Goal: Obtain resource: Download file/media

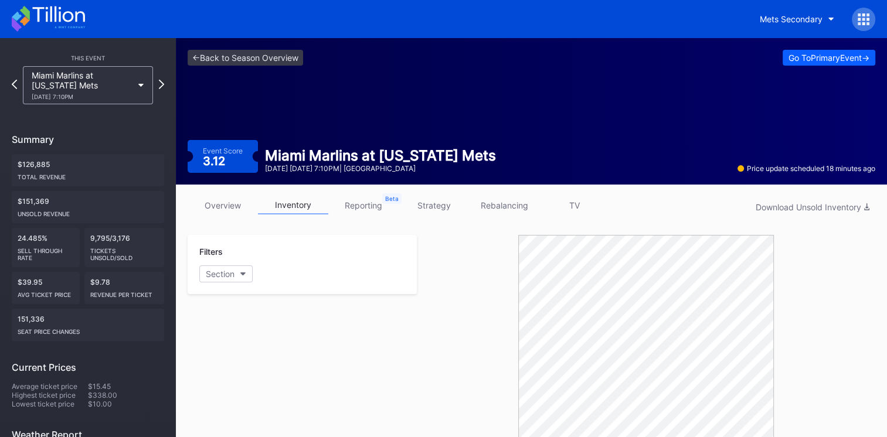
click at [66, 13] on icon at bounding box center [48, 19] width 73 height 26
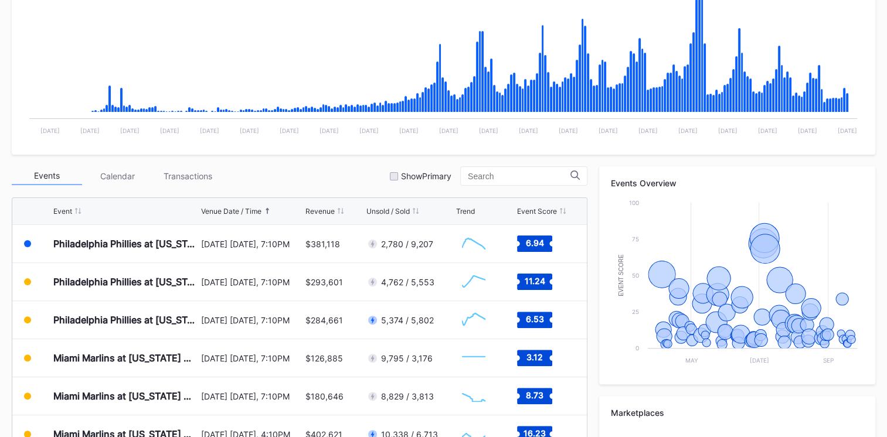
scroll to position [325, 0]
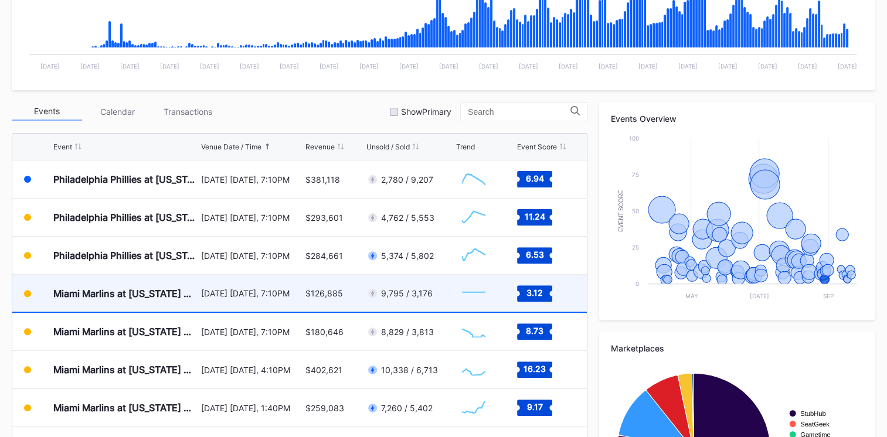
click at [163, 178] on div "Miami Marlins at [US_STATE] Mets" at bounding box center [125, 293] width 145 height 37
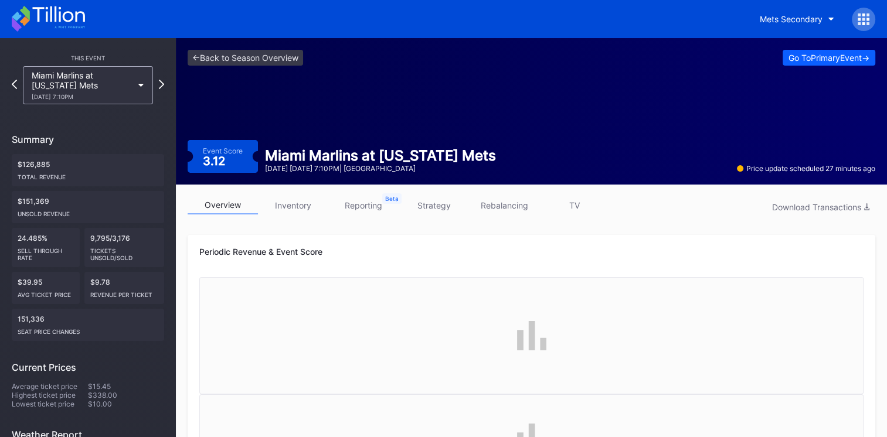
click at [298, 178] on link "inventory" at bounding box center [293, 205] width 70 height 18
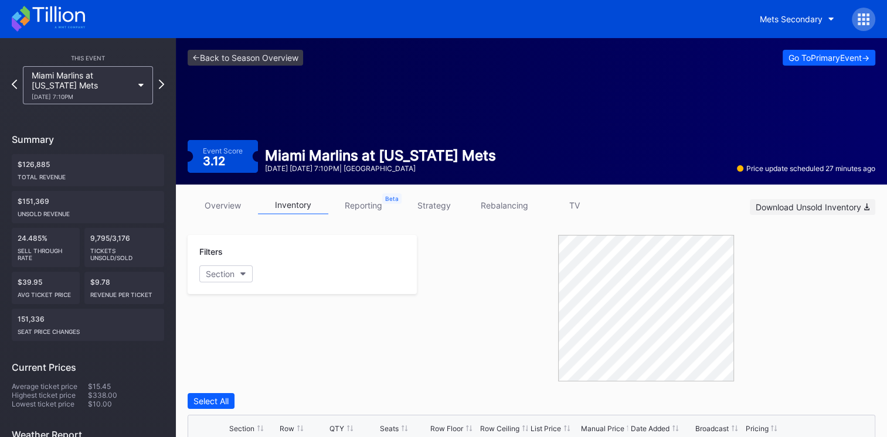
click at [416, 178] on div "Download Unsold Inventory" at bounding box center [813, 207] width 114 height 10
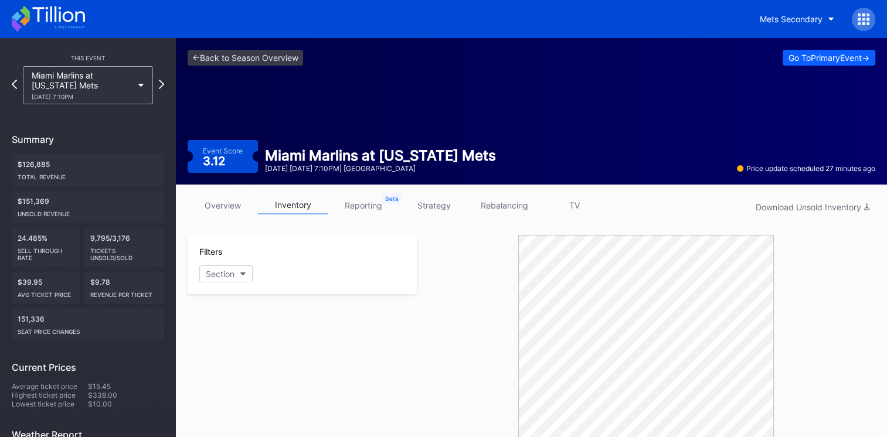
click at [416, 178] on div "overview inventory reporting strategy rebalancing TV Download Unsold Inventory" at bounding box center [532, 208] width 688 height 24
click at [73, 23] on icon at bounding box center [48, 19] width 73 height 26
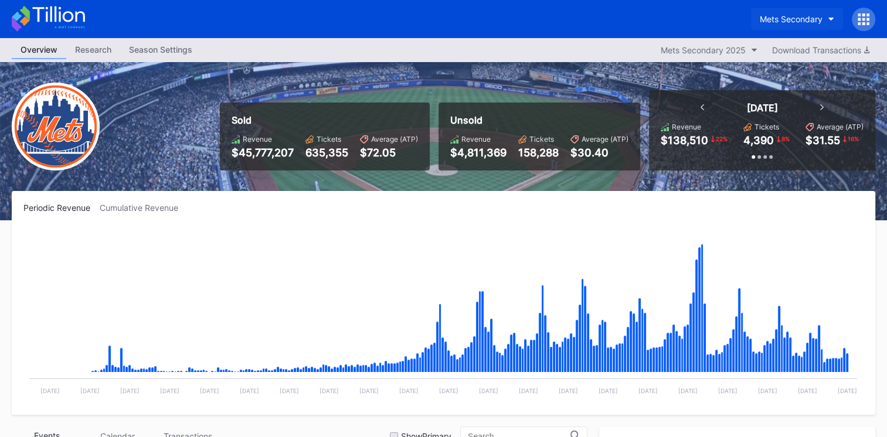
click at [416, 25] on button "Mets Secondary" at bounding box center [797, 19] width 92 height 22
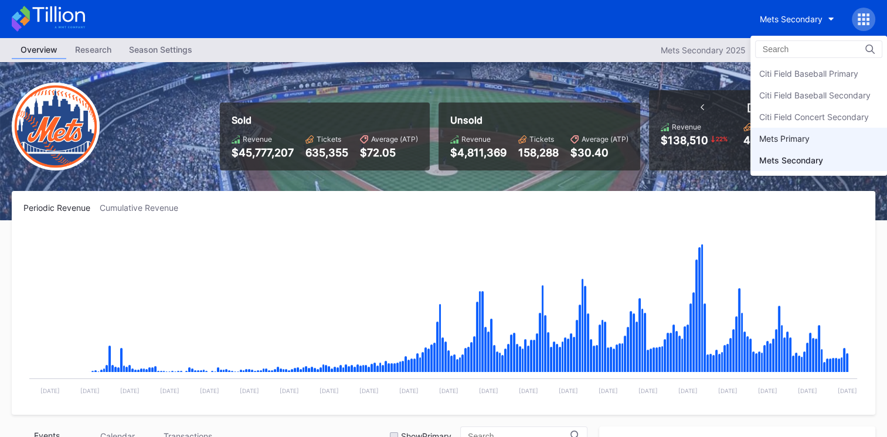
click at [416, 138] on div "Mets Primary" at bounding box center [784, 139] width 50 height 10
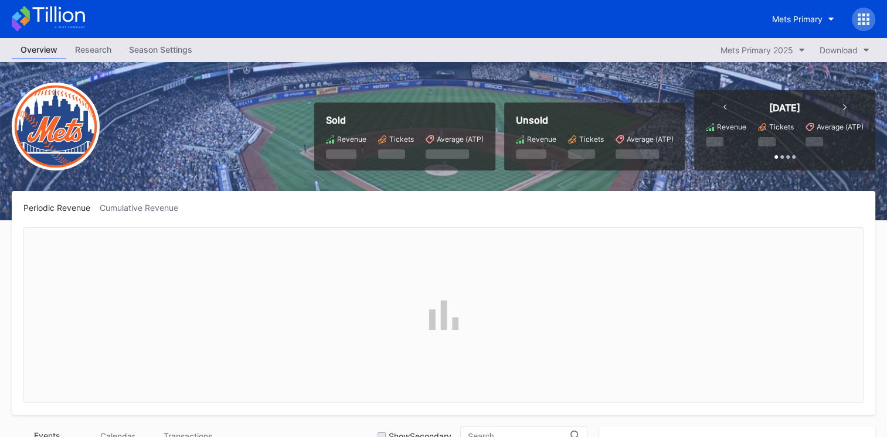
click at [416, 178] on div "Periodic Revenue Cumulative Revenue" at bounding box center [443, 208] width 840 height 10
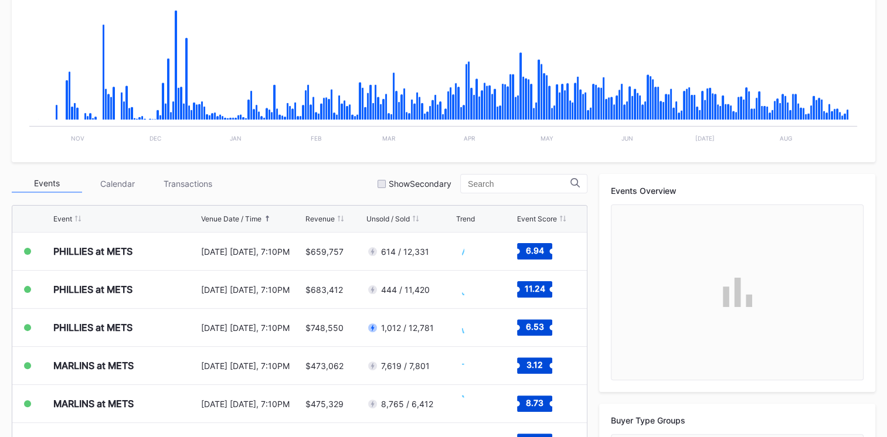
scroll to position [253, 0]
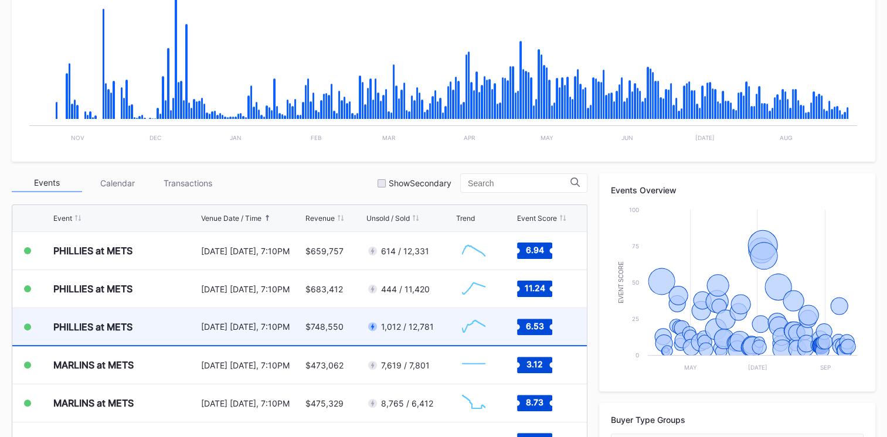
click at [159, 178] on div "PHILLIES at METS" at bounding box center [125, 326] width 145 height 37
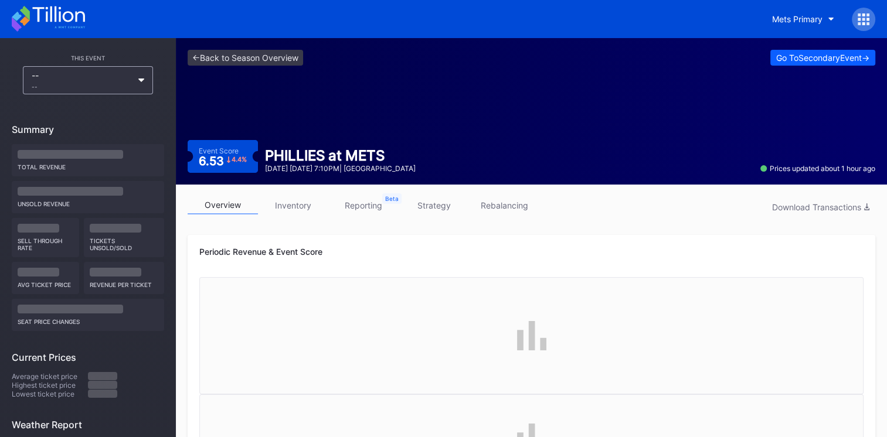
click at [33, 7] on icon at bounding box center [48, 19] width 73 height 26
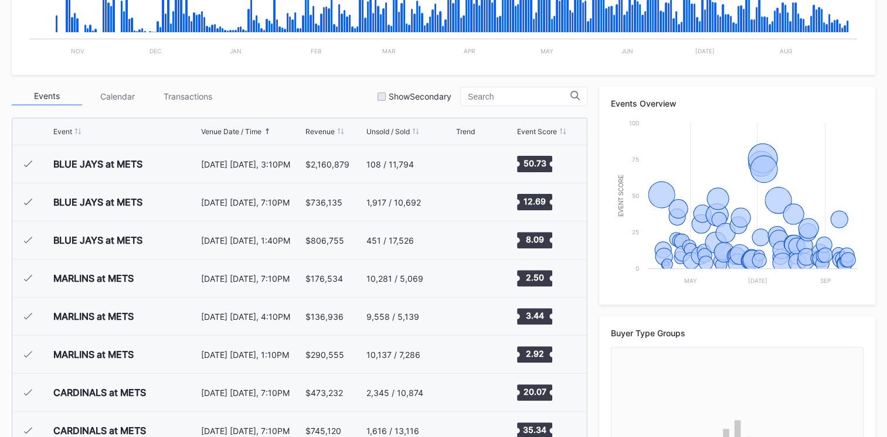
scroll to position [2439, 0]
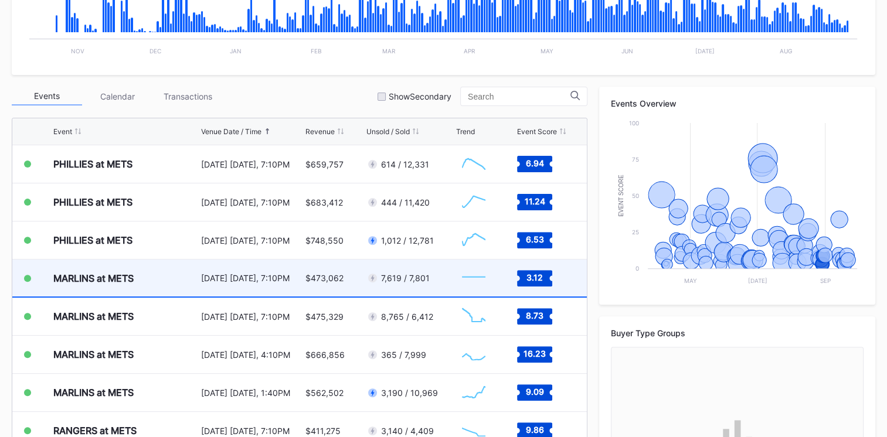
click at [166, 178] on div "MARLINS at METS" at bounding box center [125, 278] width 145 height 37
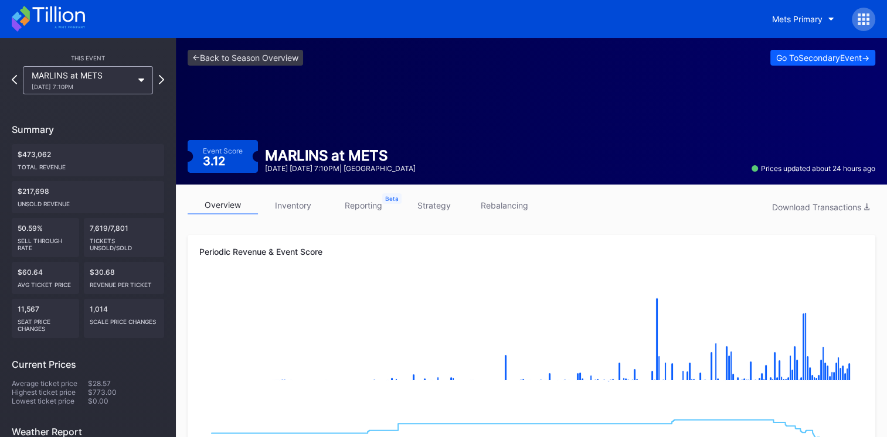
click at [281, 178] on link "inventory" at bounding box center [293, 205] width 70 height 18
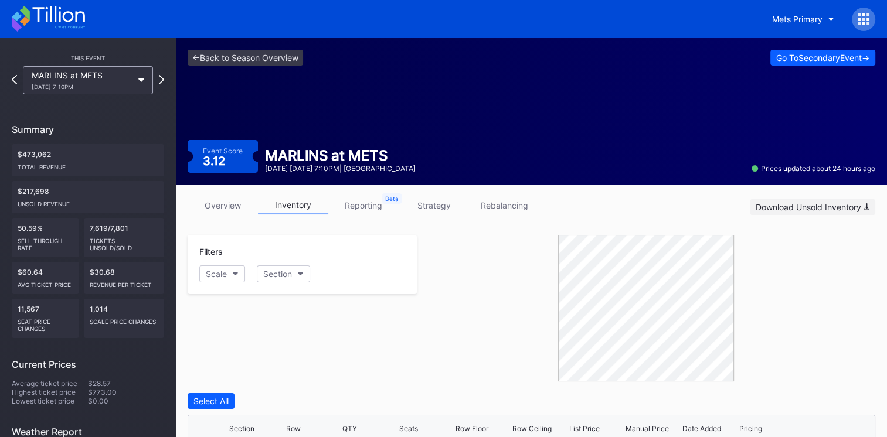
click at [416, 178] on div "Download Unsold Inventory" at bounding box center [813, 207] width 114 height 10
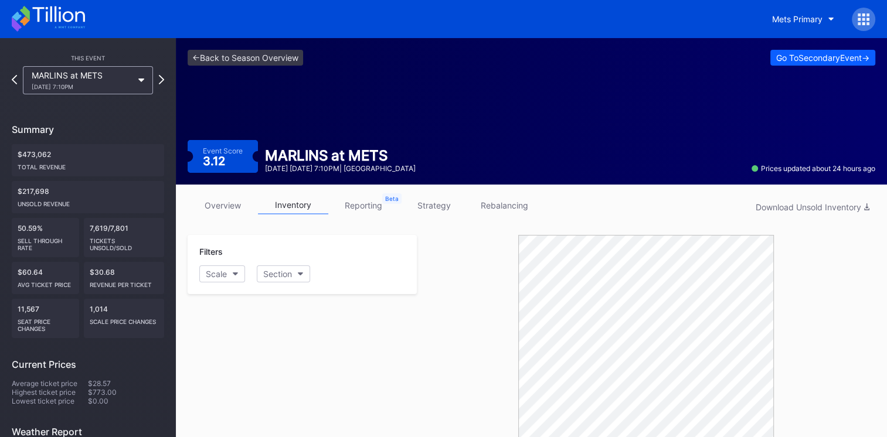
click at [68, 31] on icon at bounding box center [48, 19] width 73 height 26
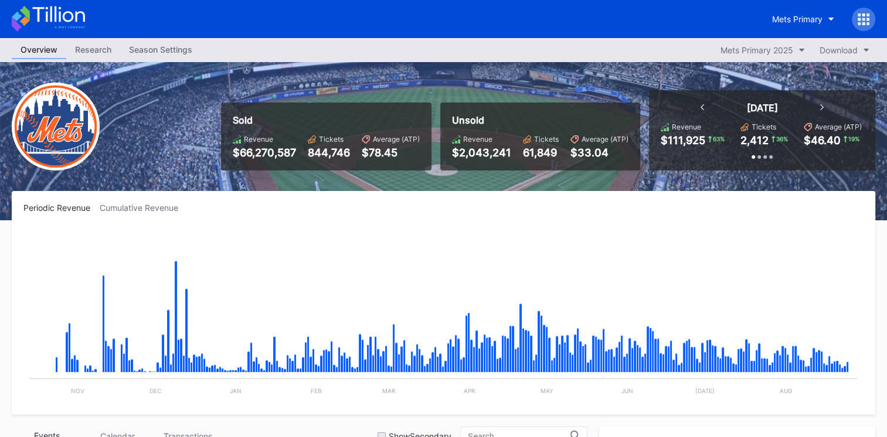
scroll to position [2476, 0]
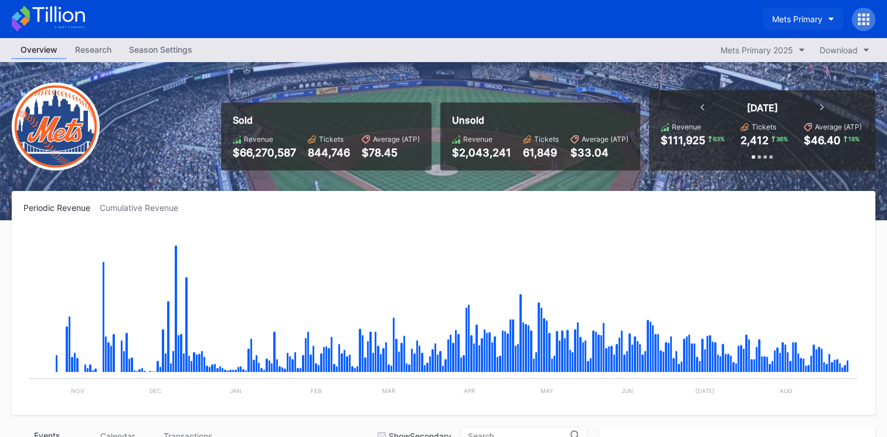
click at [416, 19] on div "Mets Primary" at bounding box center [797, 19] width 50 height 10
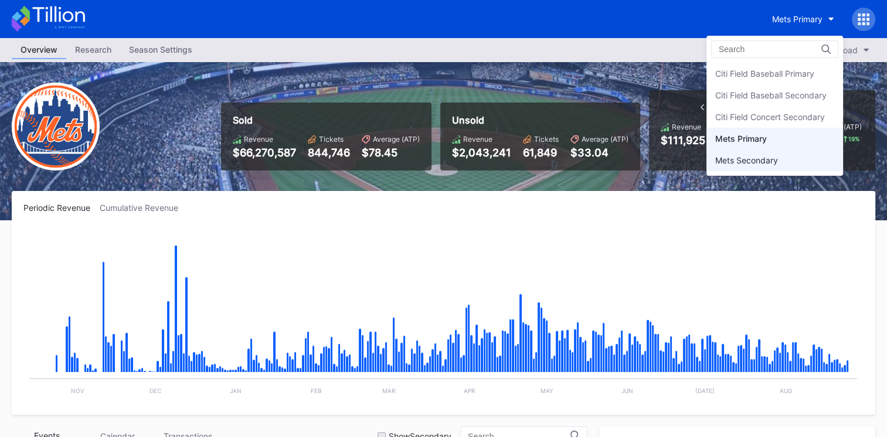
click at [416, 154] on div "Mets Secondary" at bounding box center [774, 160] width 137 height 22
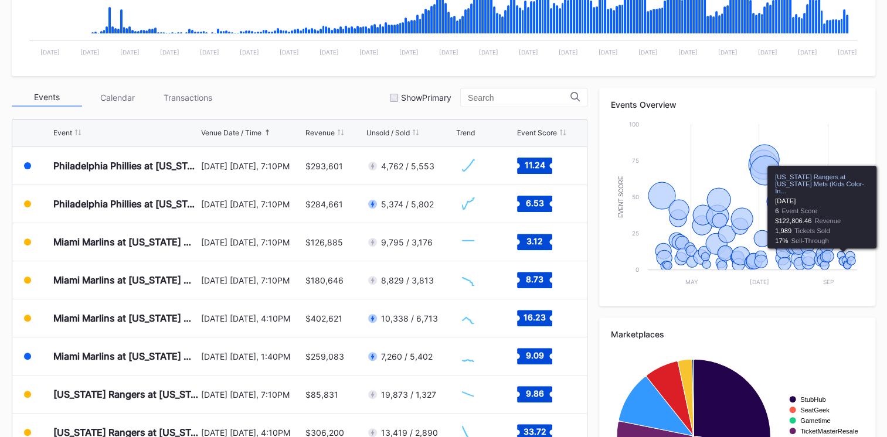
scroll to position [340, 0]
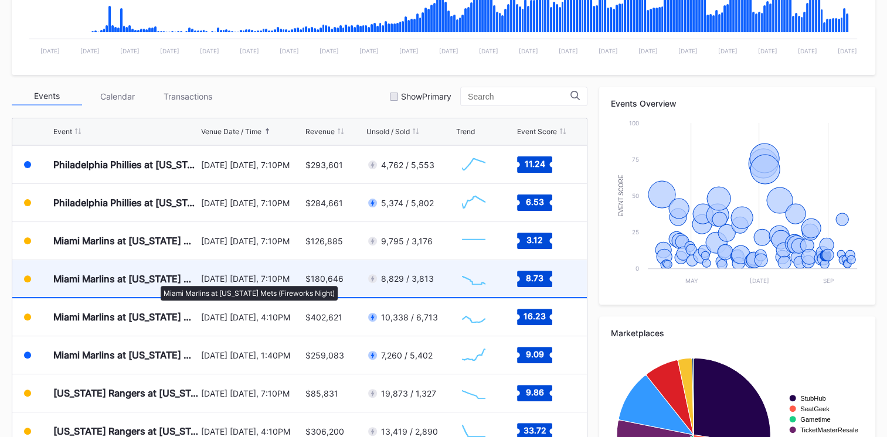
click at [155, 178] on div "Miami Marlins at [US_STATE] Mets (Fireworks Night)" at bounding box center [125, 279] width 145 height 12
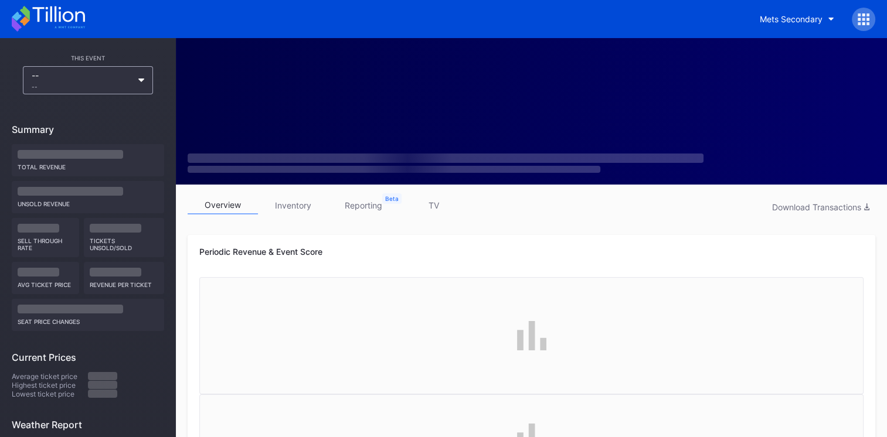
click at [291, 178] on link "inventory" at bounding box center [293, 205] width 70 height 18
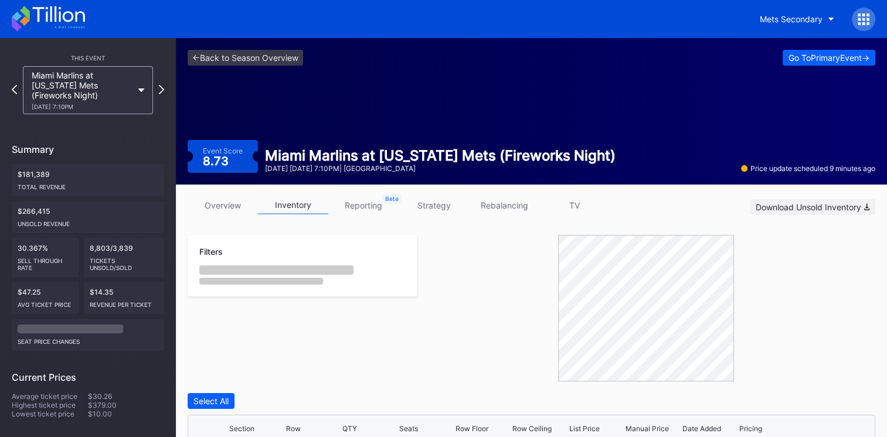
click at [416, 178] on div "Download Unsold Inventory" at bounding box center [813, 207] width 114 height 10
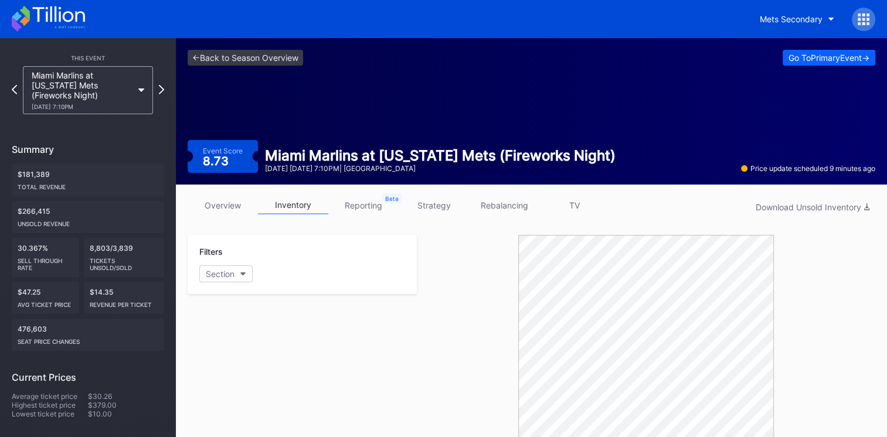
click at [71, 23] on icon at bounding box center [48, 19] width 73 height 26
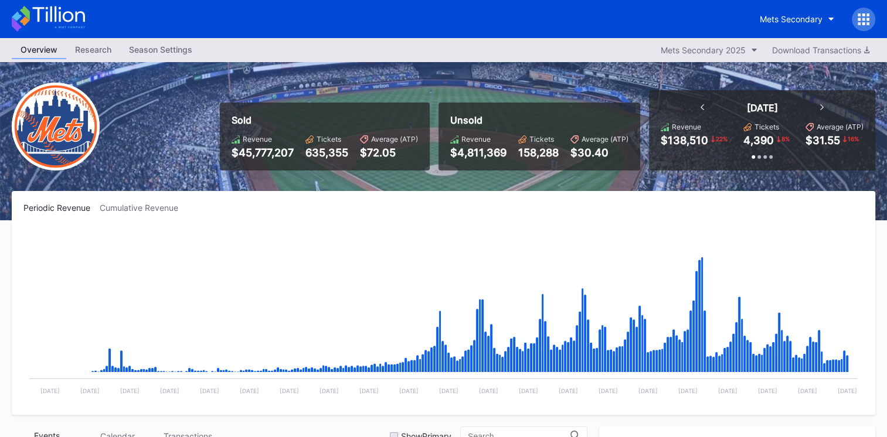
scroll to position [2476, 0]
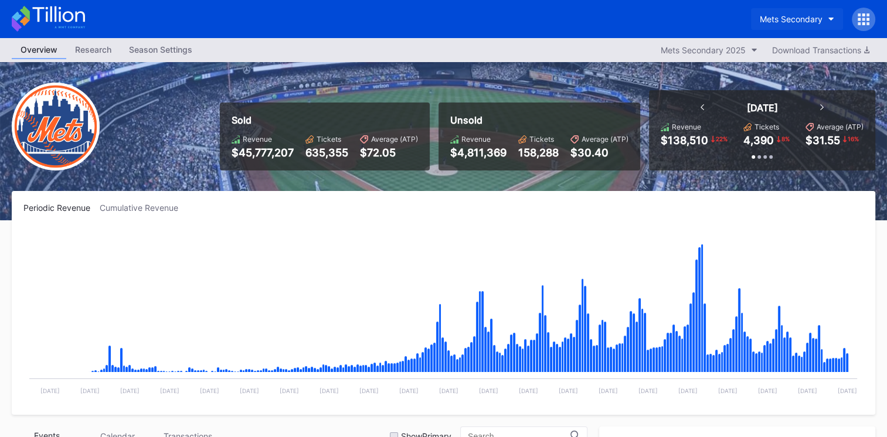
click at [416, 25] on button "Mets Secondary" at bounding box center [797, 19] width 92 height 22
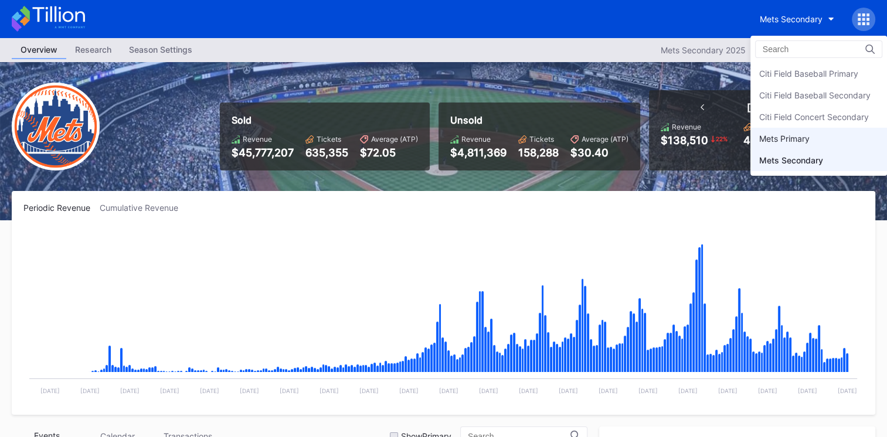
click at [416, 138] on div "Mets Primary" at bounding box center [784, 139] width 50 height 10
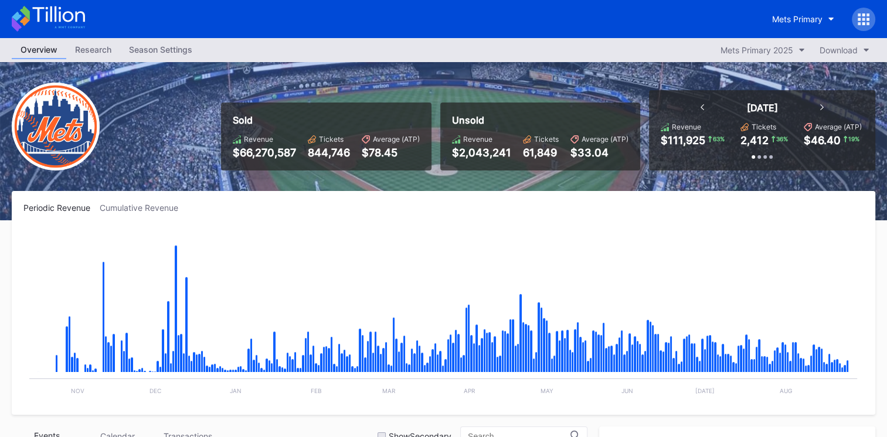
scroll to position [293, 0]
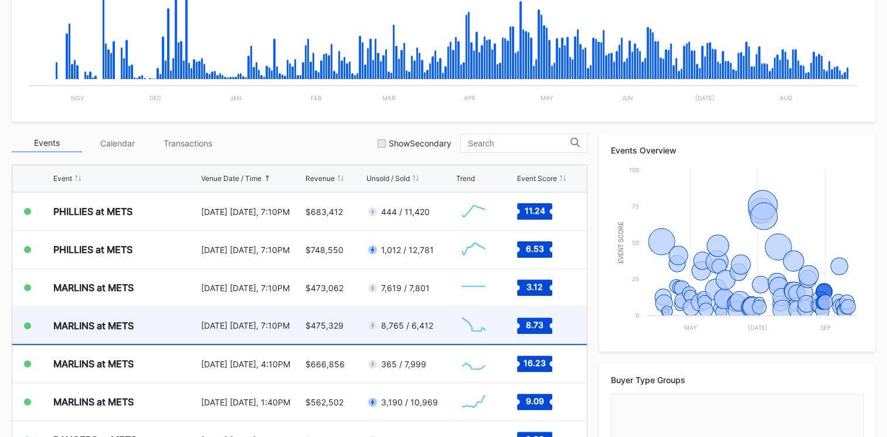
click at [198, 178] on div "MARLINS at METS [DATE] [DATE], 7:10PM $475,329 8,765 / 6,412 Created with Highc…" at bounding box center [299, 326] width 575 height 38
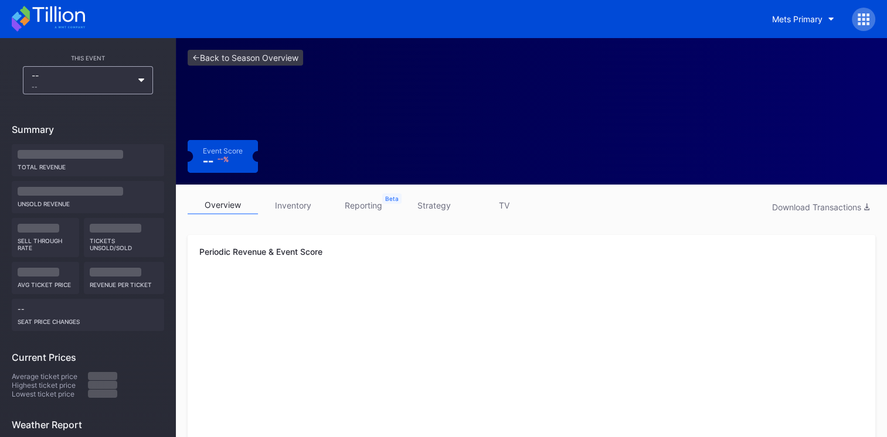
click at [304, 178] on link "inventory" at bounding box center [293, 205] width 70 height 18
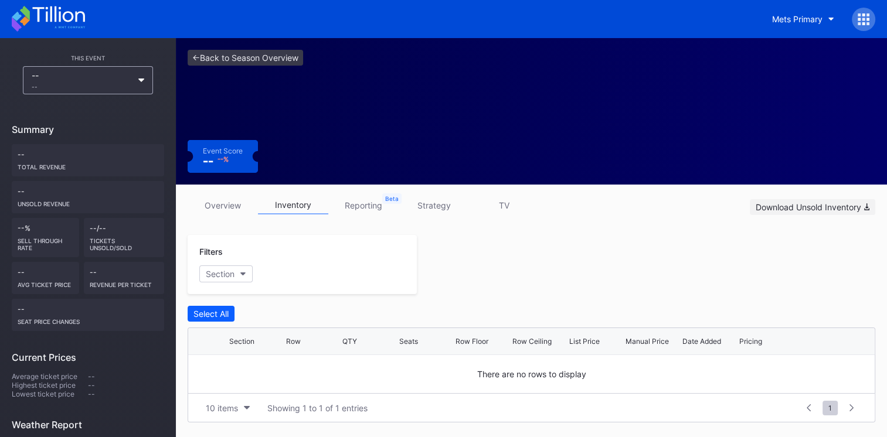
click at [416, 178] on button "Download Unsold Inventory" at bounding box center [812, 207] width 125 height 16
click at [64, 21] on icon at bounding box center [48, 19] width 73 height 26
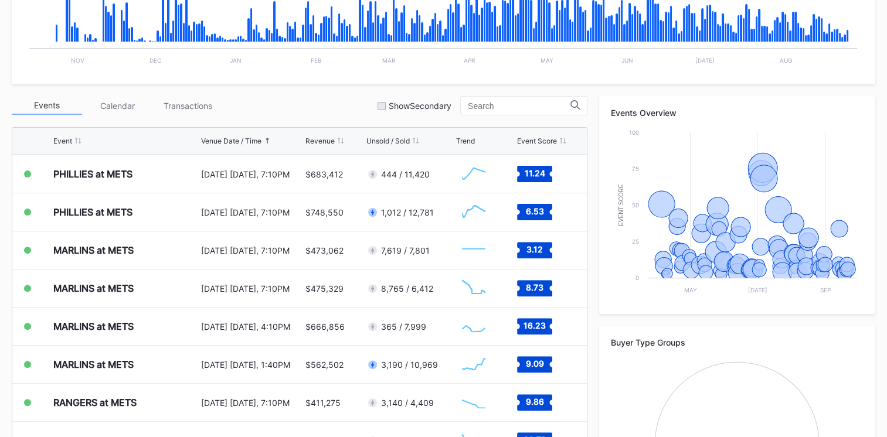
scroll to position [335, 0]
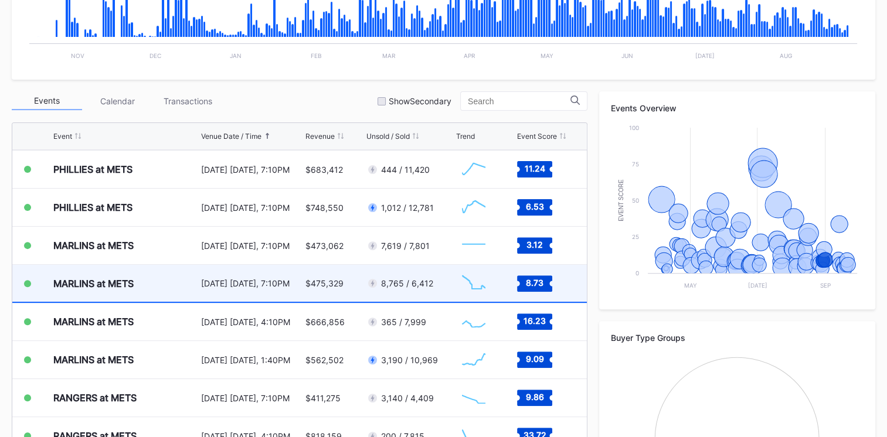
click at [188, 178] on div "MARLINS at METS" at bounding box center [125, 283] width 145 height 37
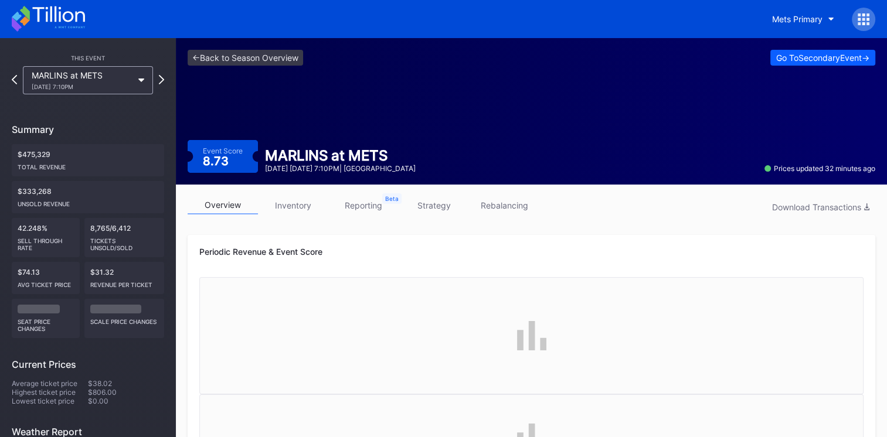
click at [285, 178] on link "inventory" at bounding box center [293, 205] width 70 height 18
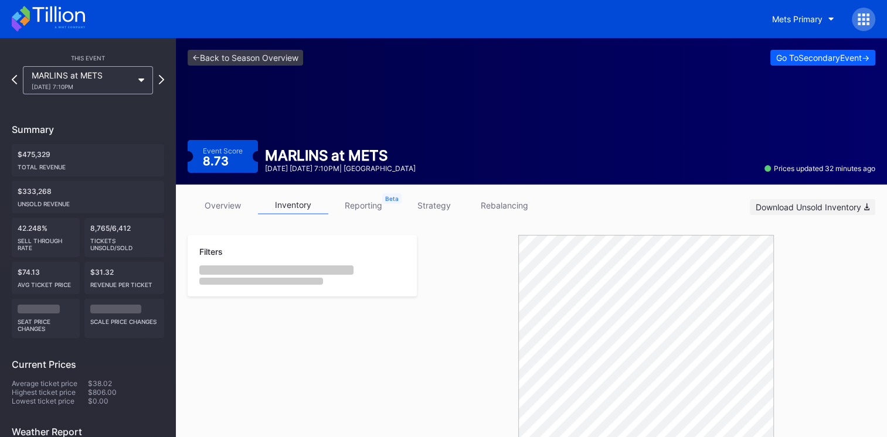
click at [416, 178] on div "Download Unsold Inventory" at bounding box center [813, 207] width 114 height 10
